Goal: Information Seeking & Learning: Compare options

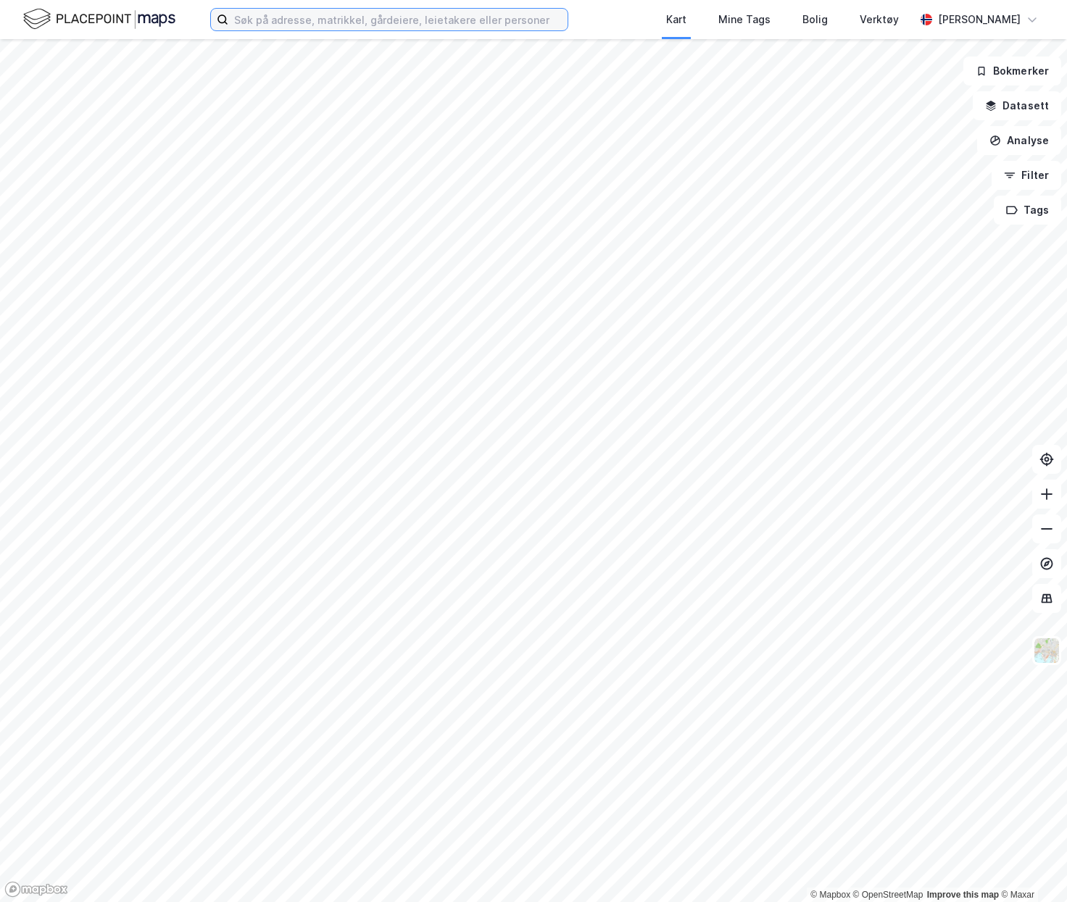
click at [286, 15] on input at bounding box center [397, 20] width 339 height 22
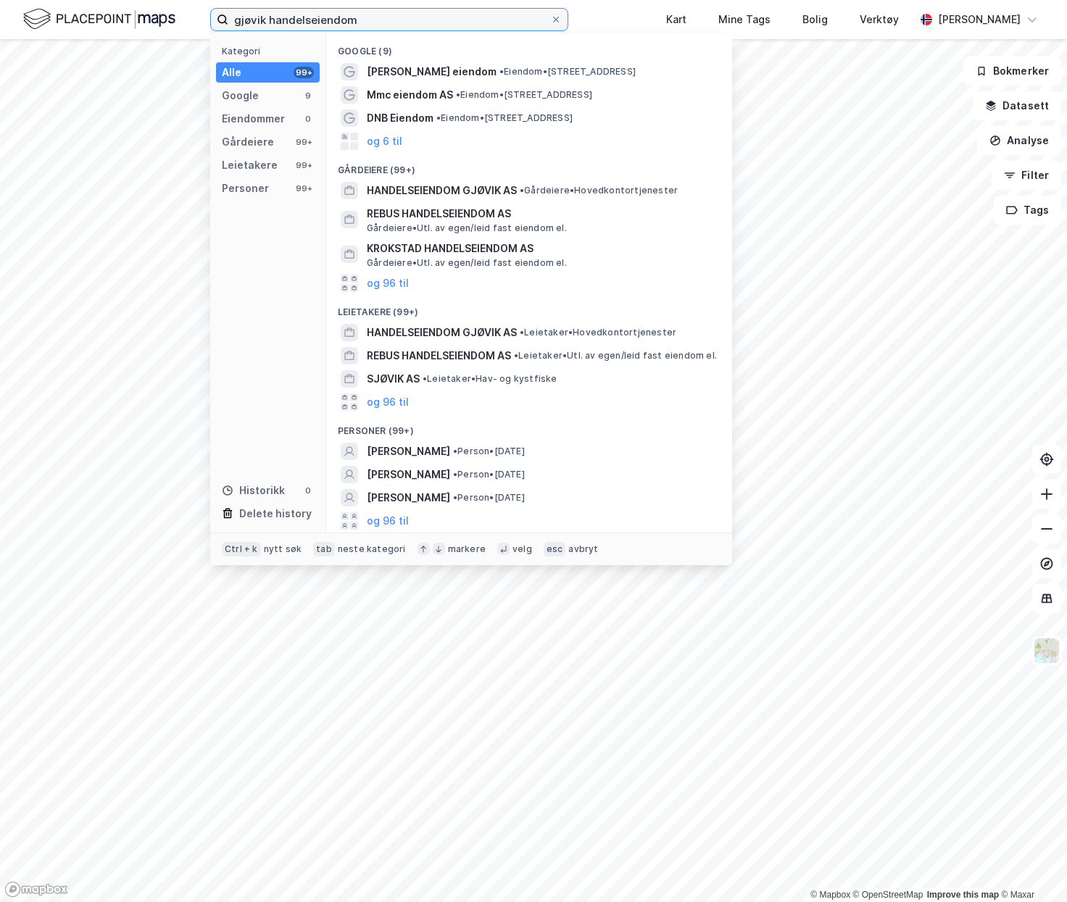
type input "gjøvik handelseiendom"
click at [481, 196] on span "HANDELSEIENDOM GJØVIK AS" at bounding box center [442, 190] width 150 height 17
